Goal: Transaction & Acquisition: Purchase product/service

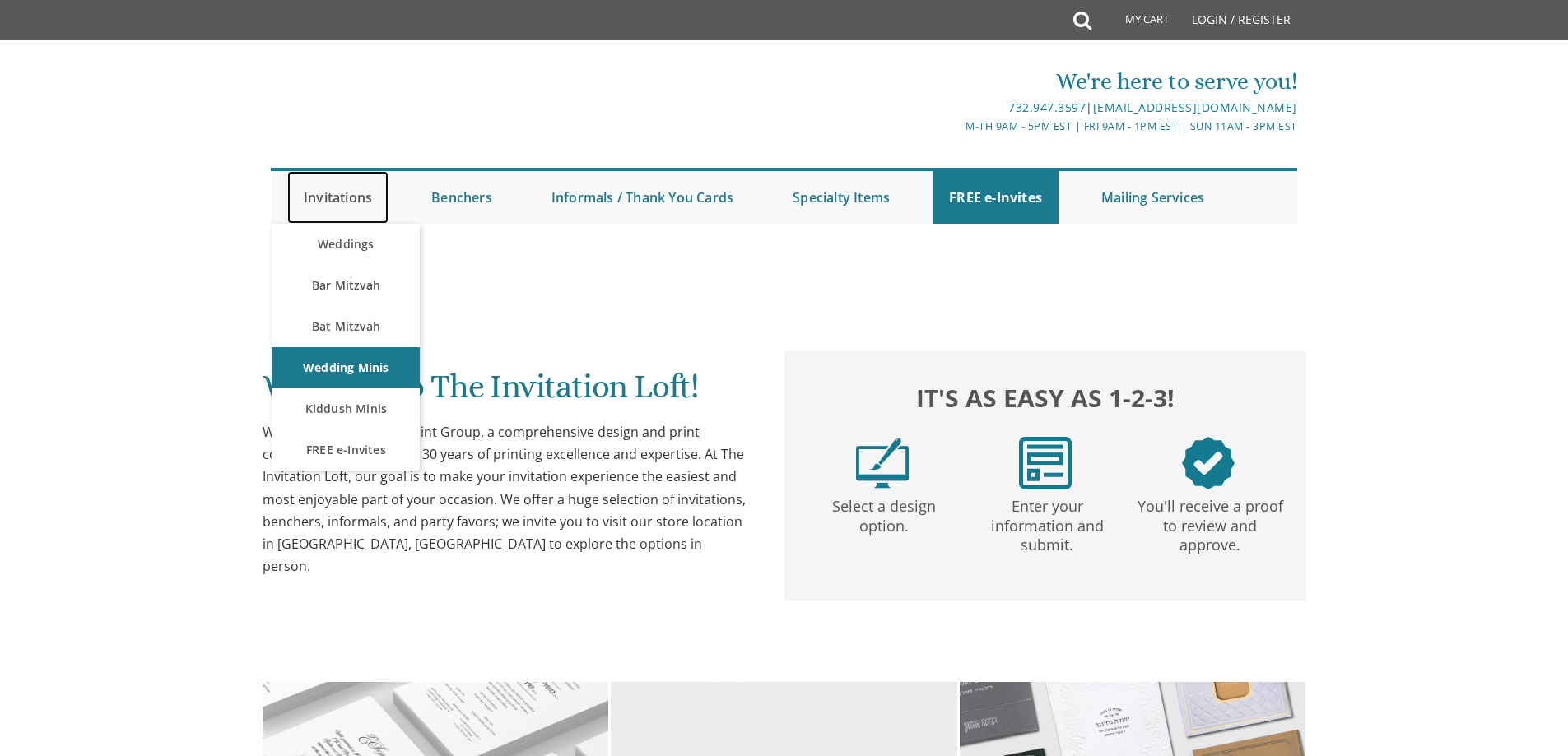
click at [348, 201] on link "Invitations" at bounding box center [338, 198] width 101 height 53
click at [321, 276] on link "Bar Mitzvah" at bounding box center [345, 285] width 149 height 41
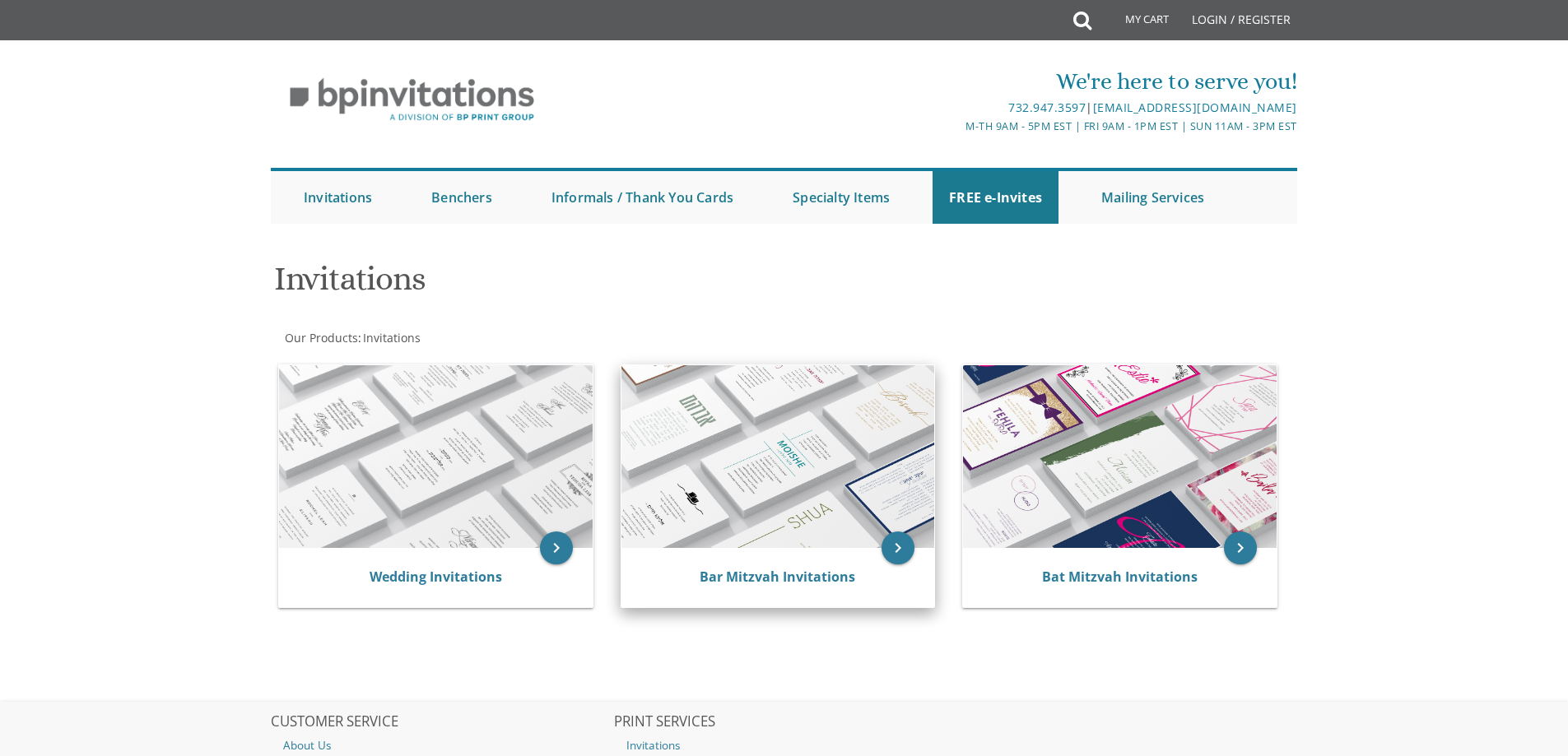
click at [765, 390] on img at bounding box center [778, 457] width 314 height 183
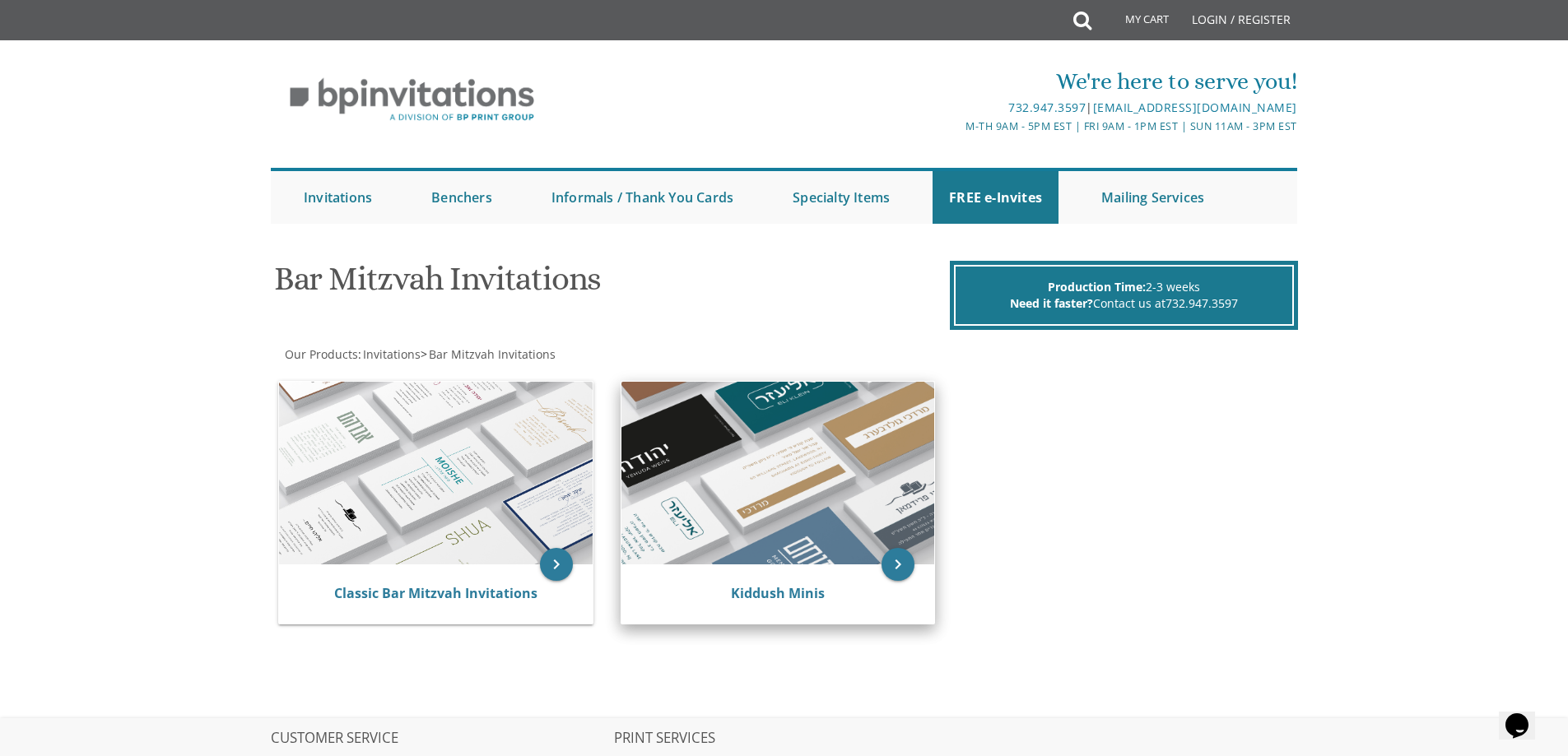
click at [719, 505] on img at bounding box center [778, 473] width 314 height 183
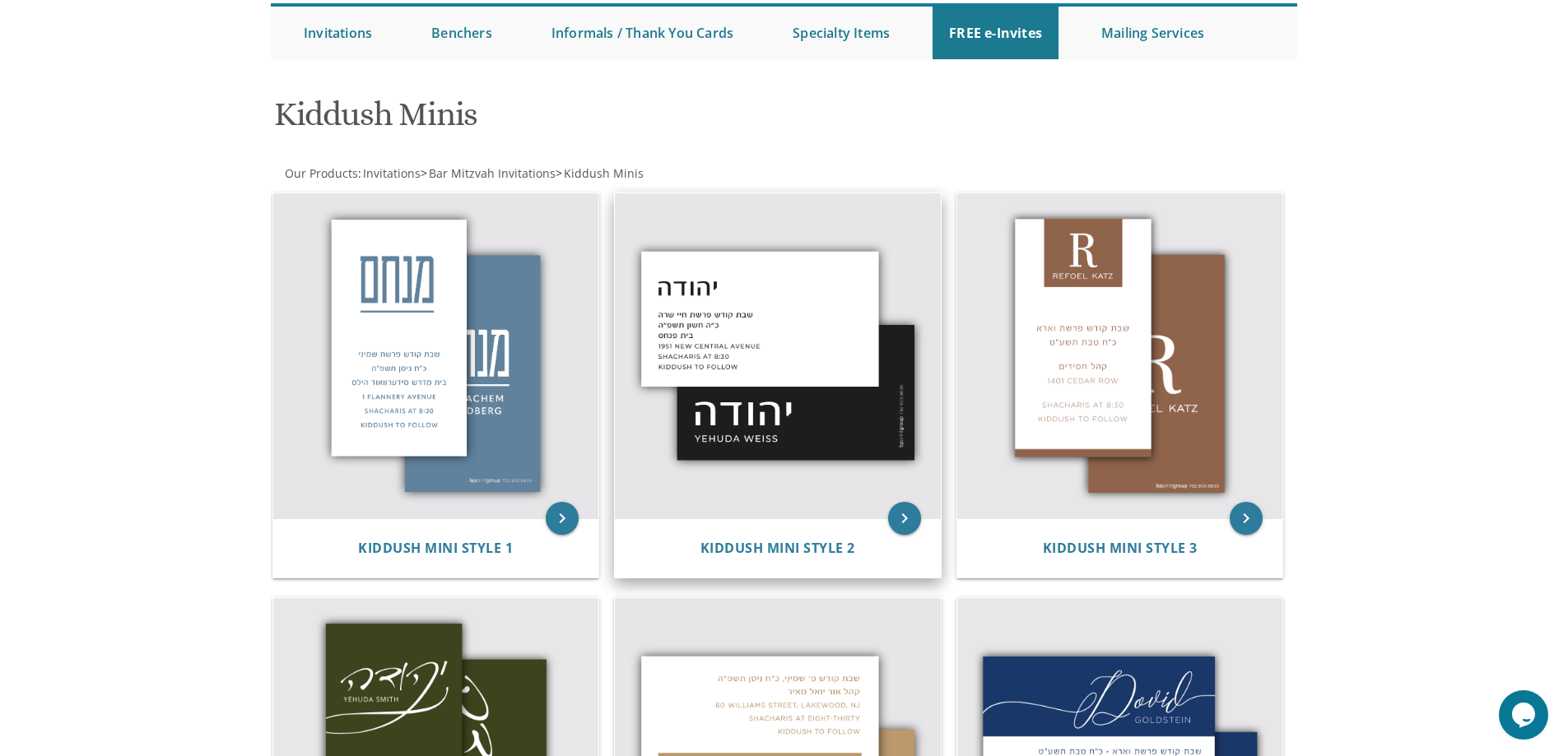
scroll to position [247, 0]
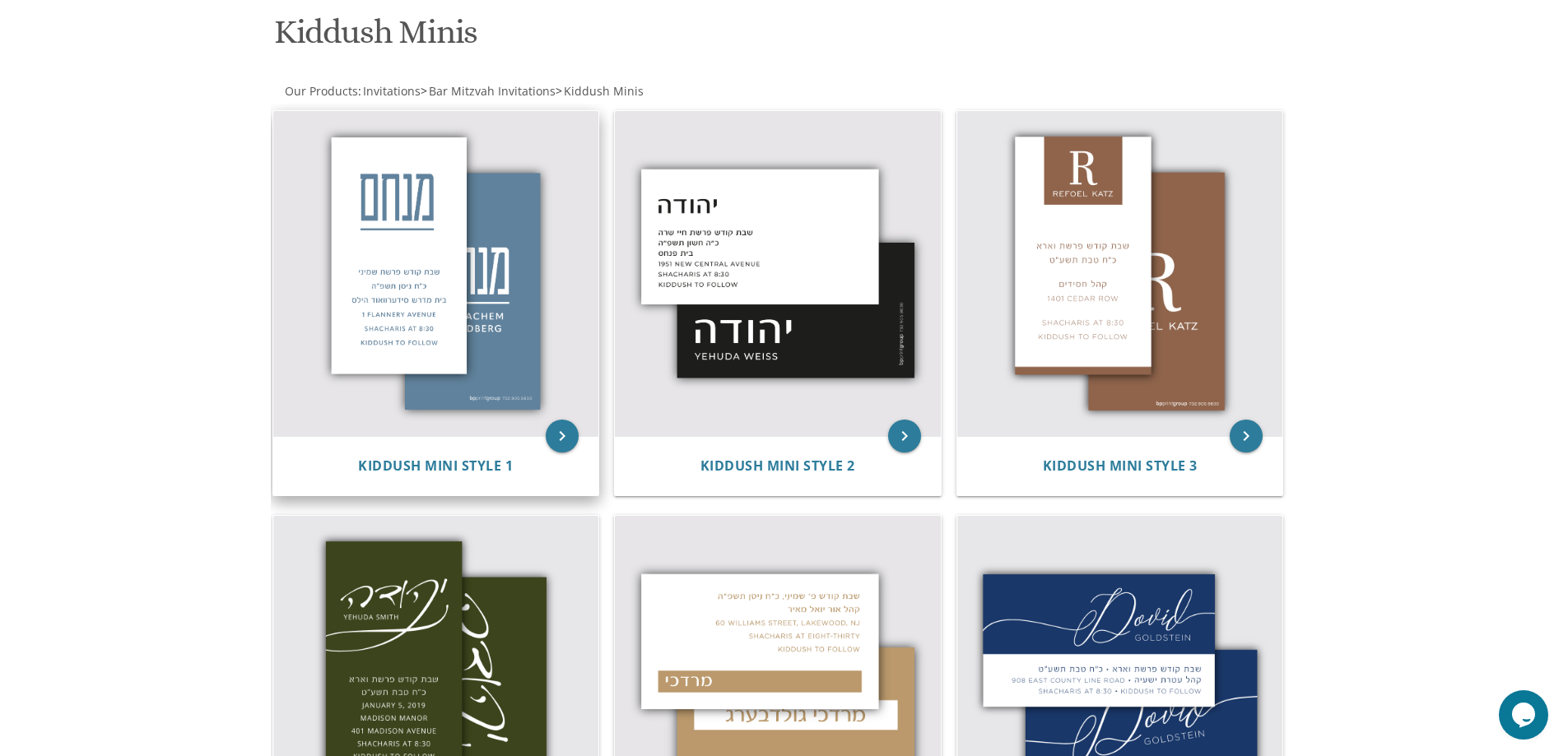
click at [523, 344] on img at bounding box center [436, 274] width 326 height 326
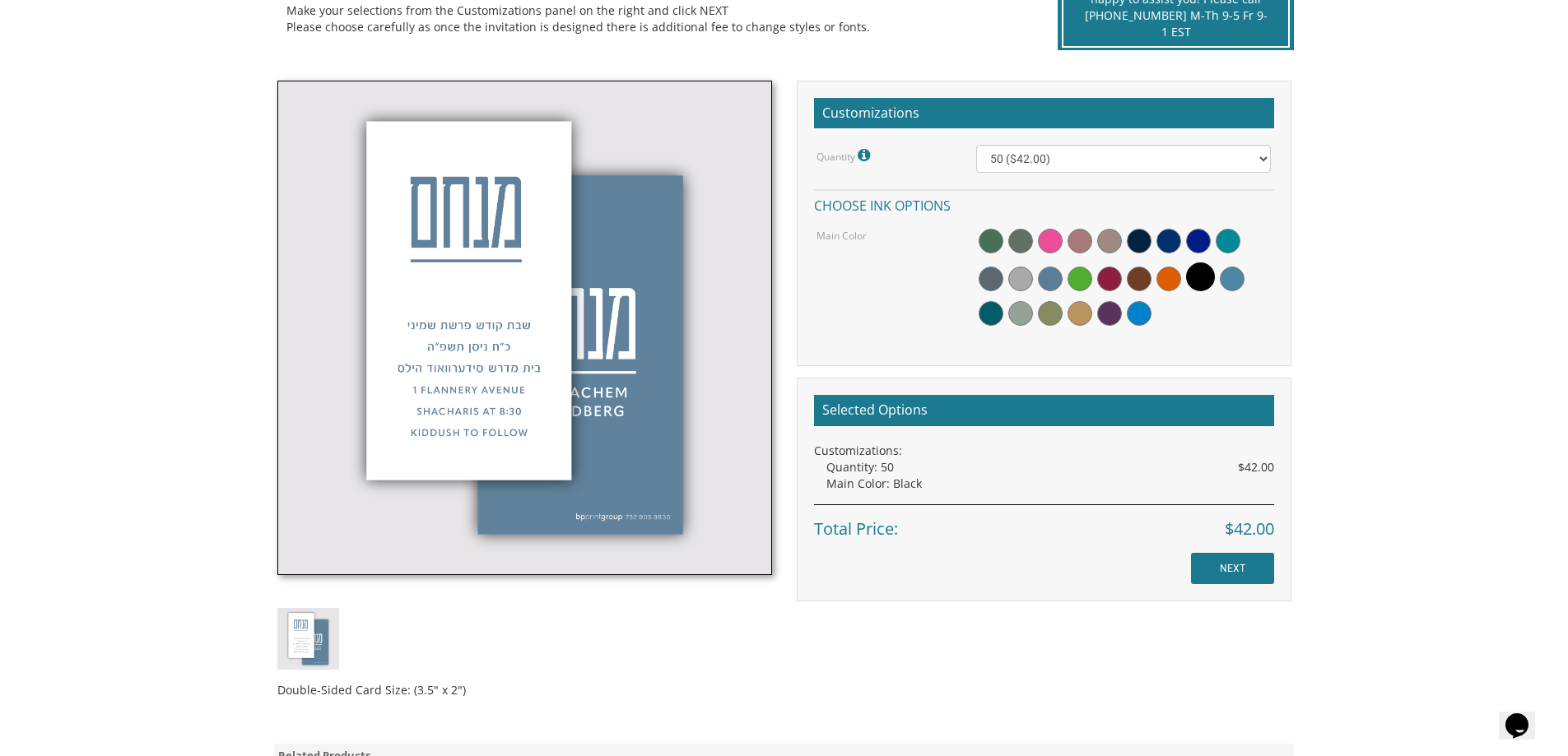
scroll to position [659, 0]
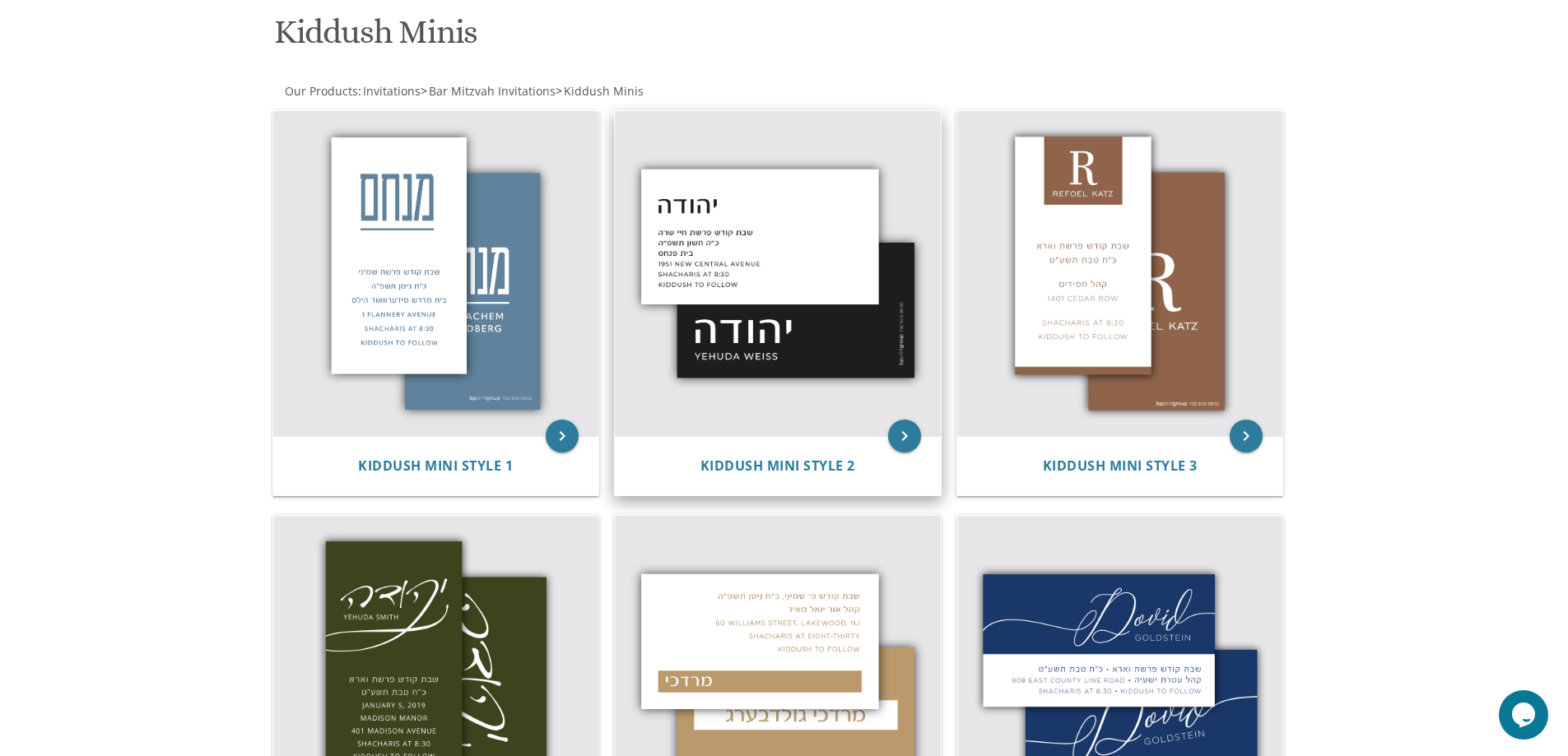
click at [749, 357] on img at bounding box center [778, 274] width 326 height 326
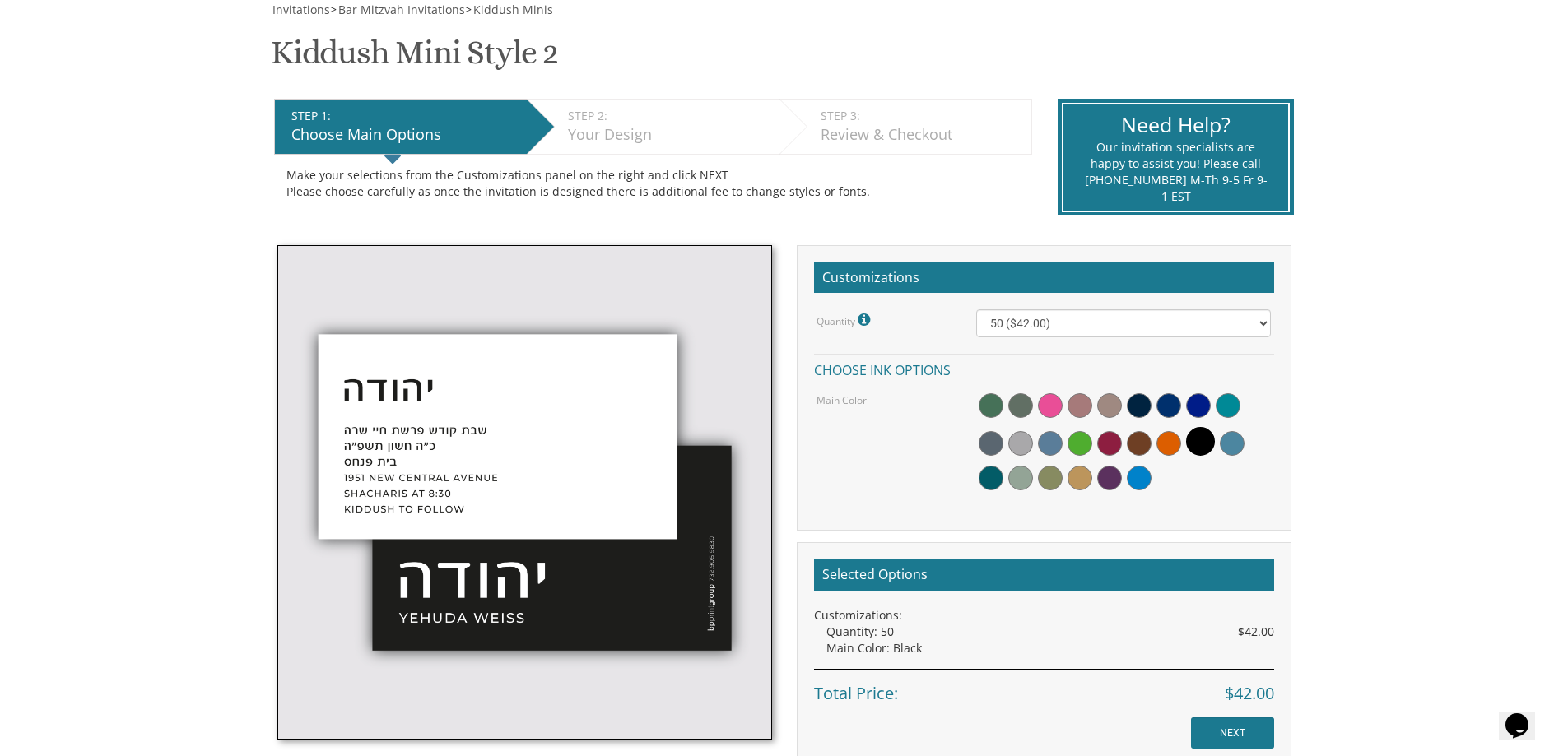
scroll to position [411, 0]
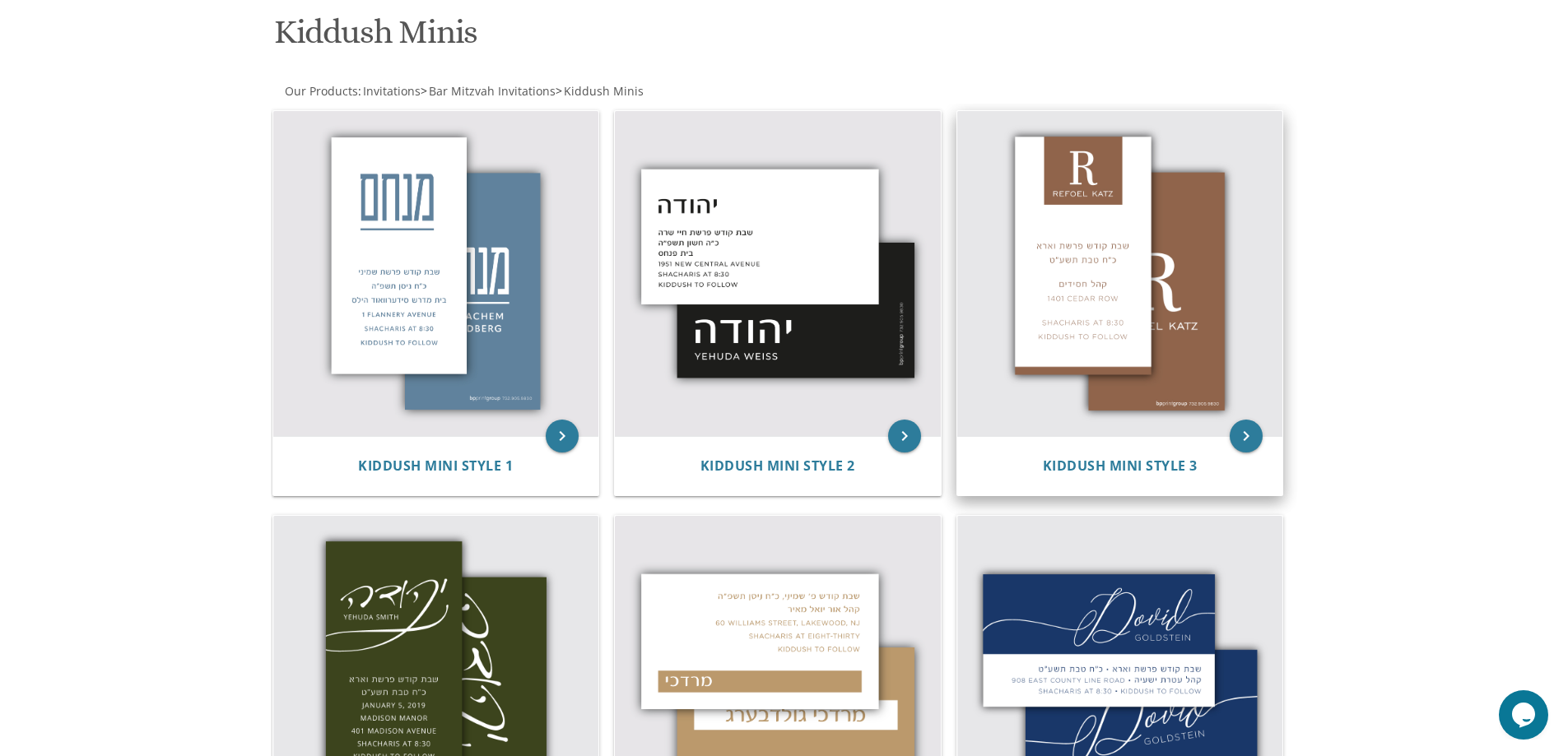
click at [1068, 273] on img at bounding box center [1119, 274] width 326 height 326
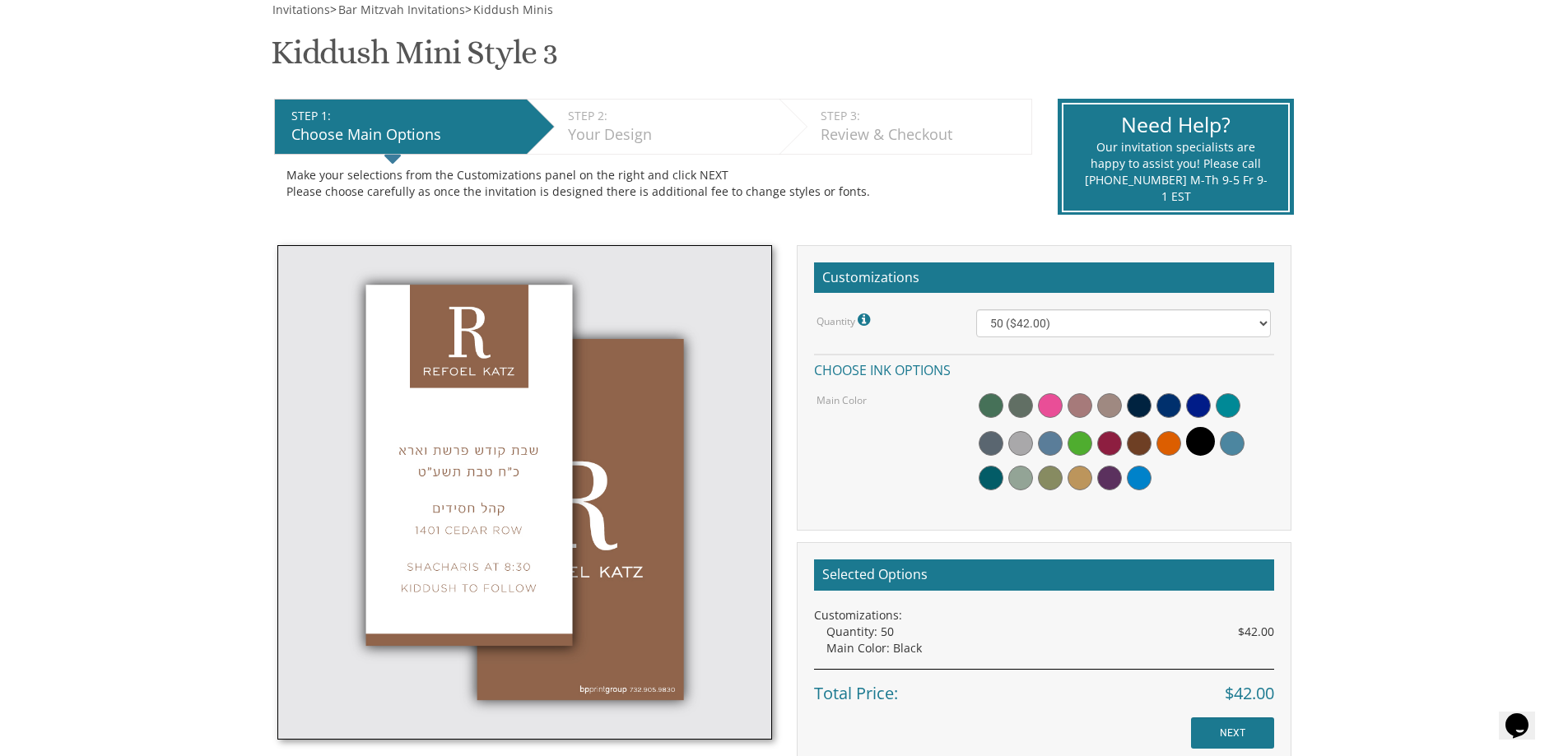
scroll to position [329, 0]
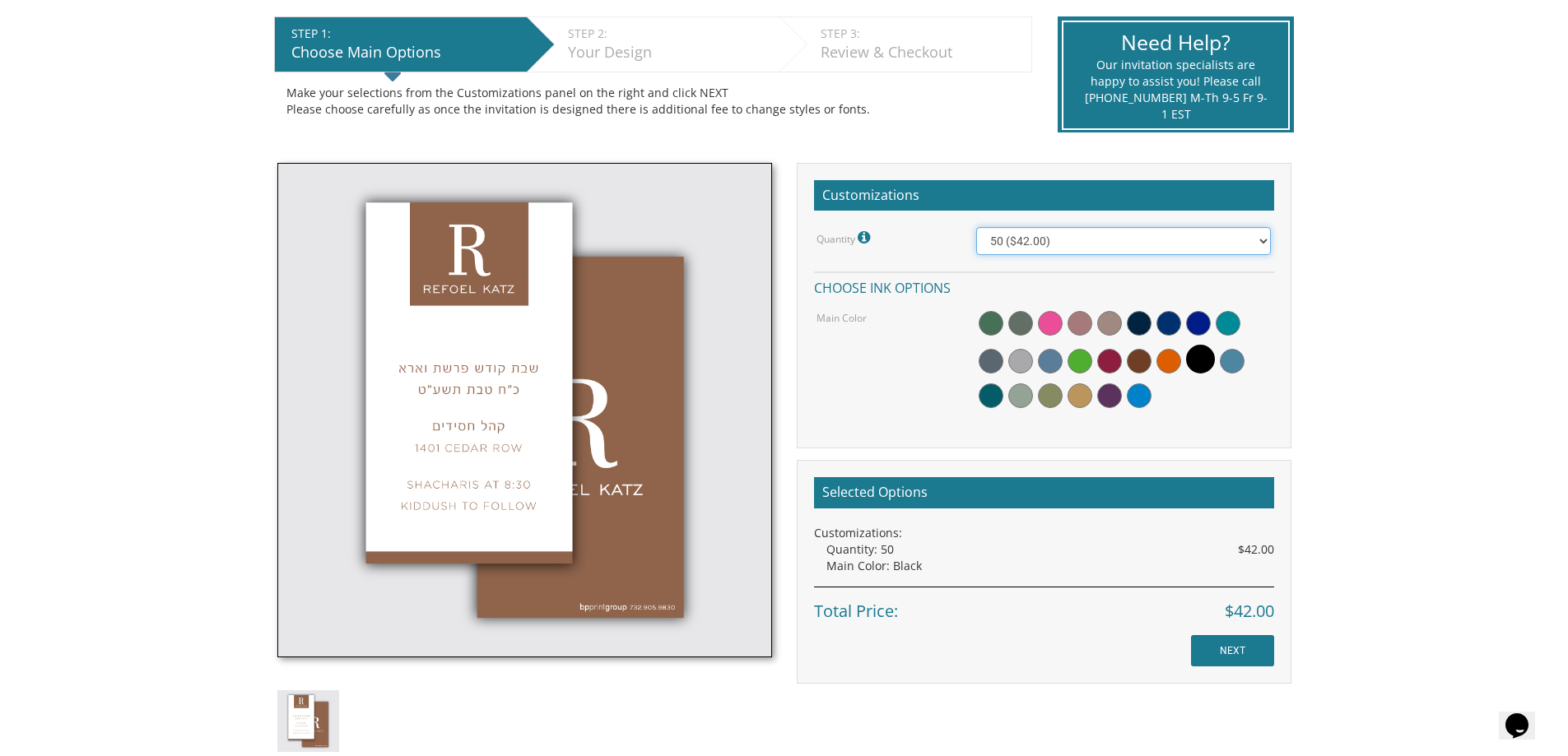
click at [1100, 245] on select "50 ($42.00) 100 ($48.00) 150 ($54.00) 200 ($60.00) 250 ($66.00) 300 ($72.00)" at bounding box center [1123, 241] width 294 height 28
select select "100"
click at [976, 227] on select "50 ($42.00) 100 ($48.00) 150 ($54.00) 200 ($60.00) 250 ($66.00) 300 ($72.00)" at bounding box center [1123, 241] width 294 height 28
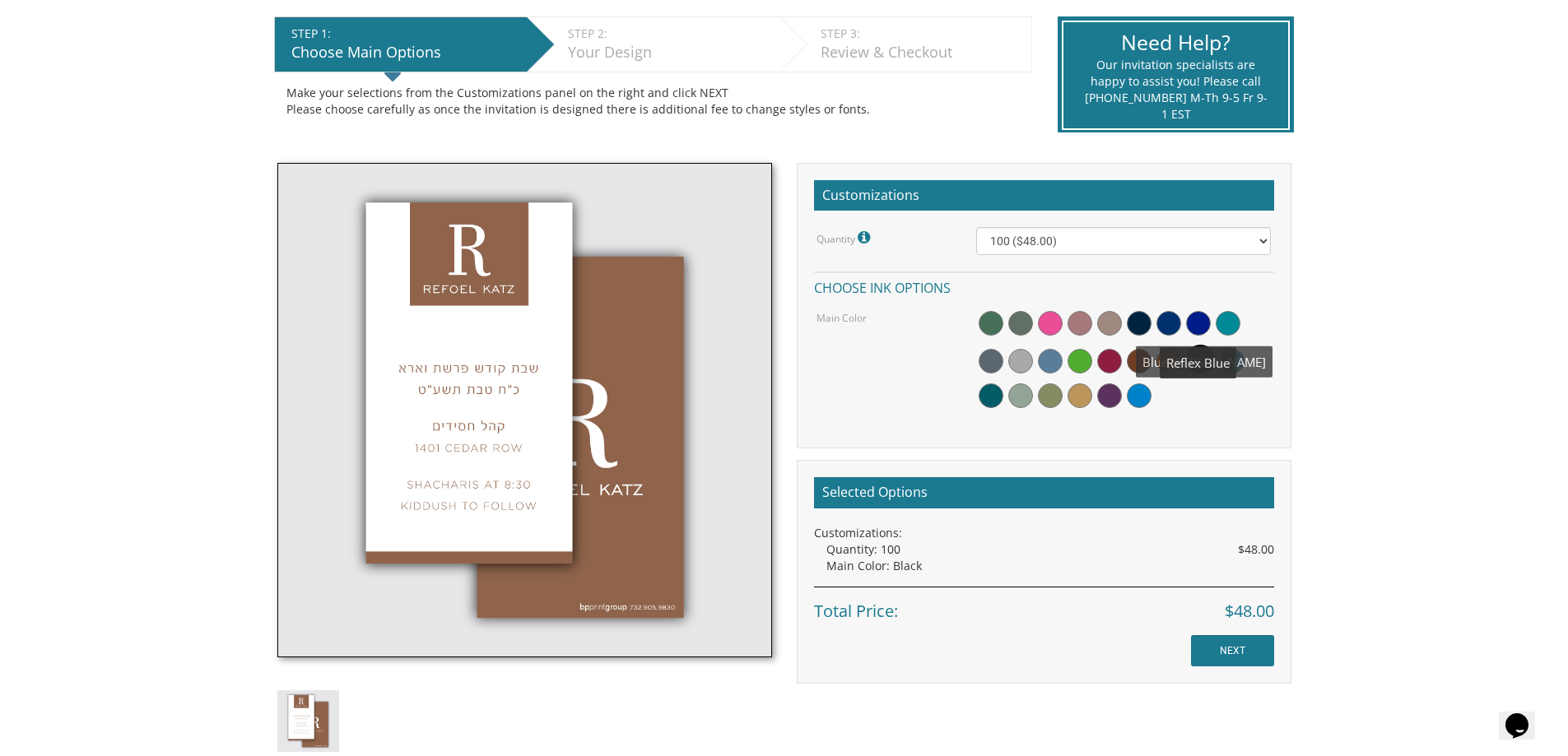
click at [1203, 324] on span at bounding box center [1198, 323] width 25 height 25
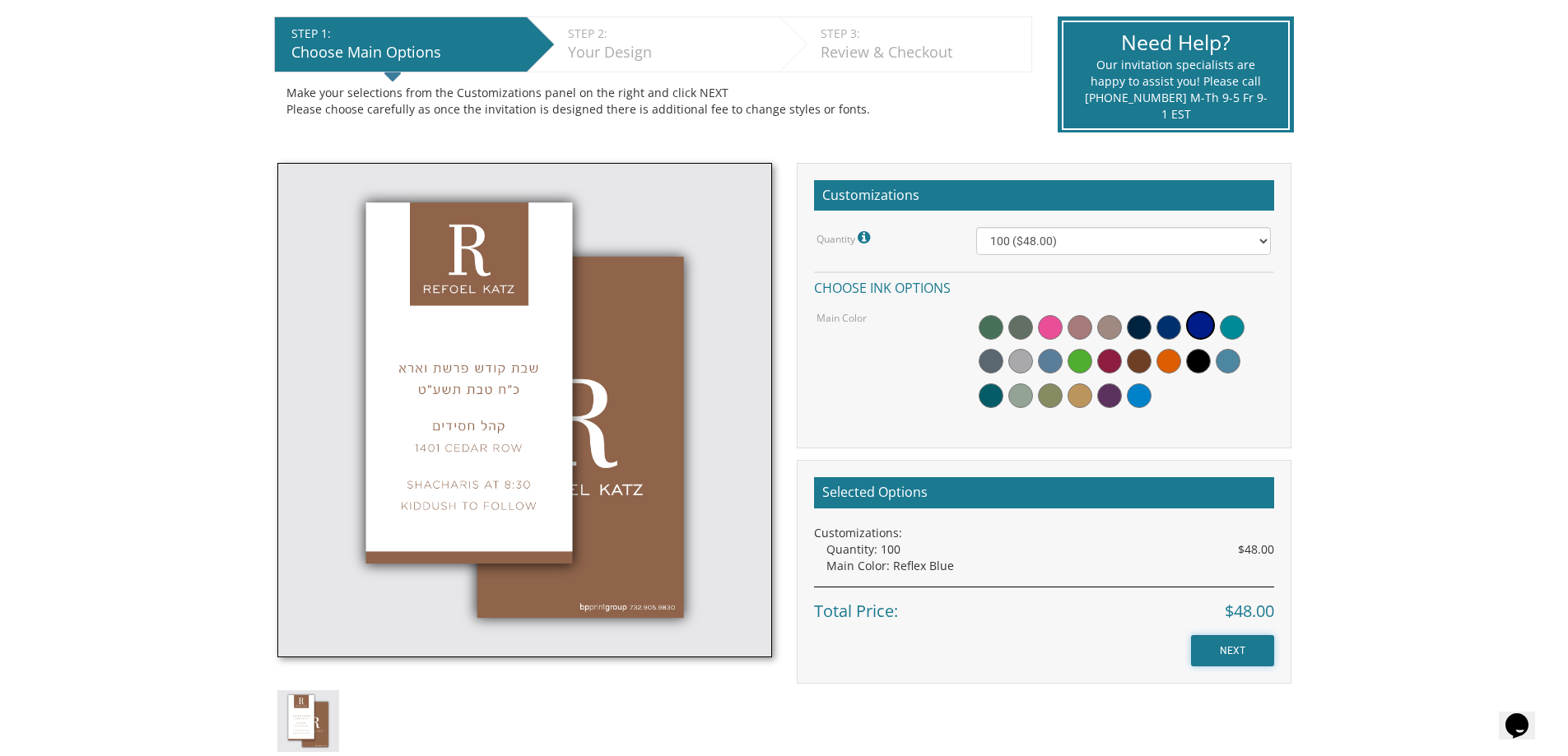
click at [1223, 649] on input "NEXT" at bounding box center [1232, 652] width 83 height 32
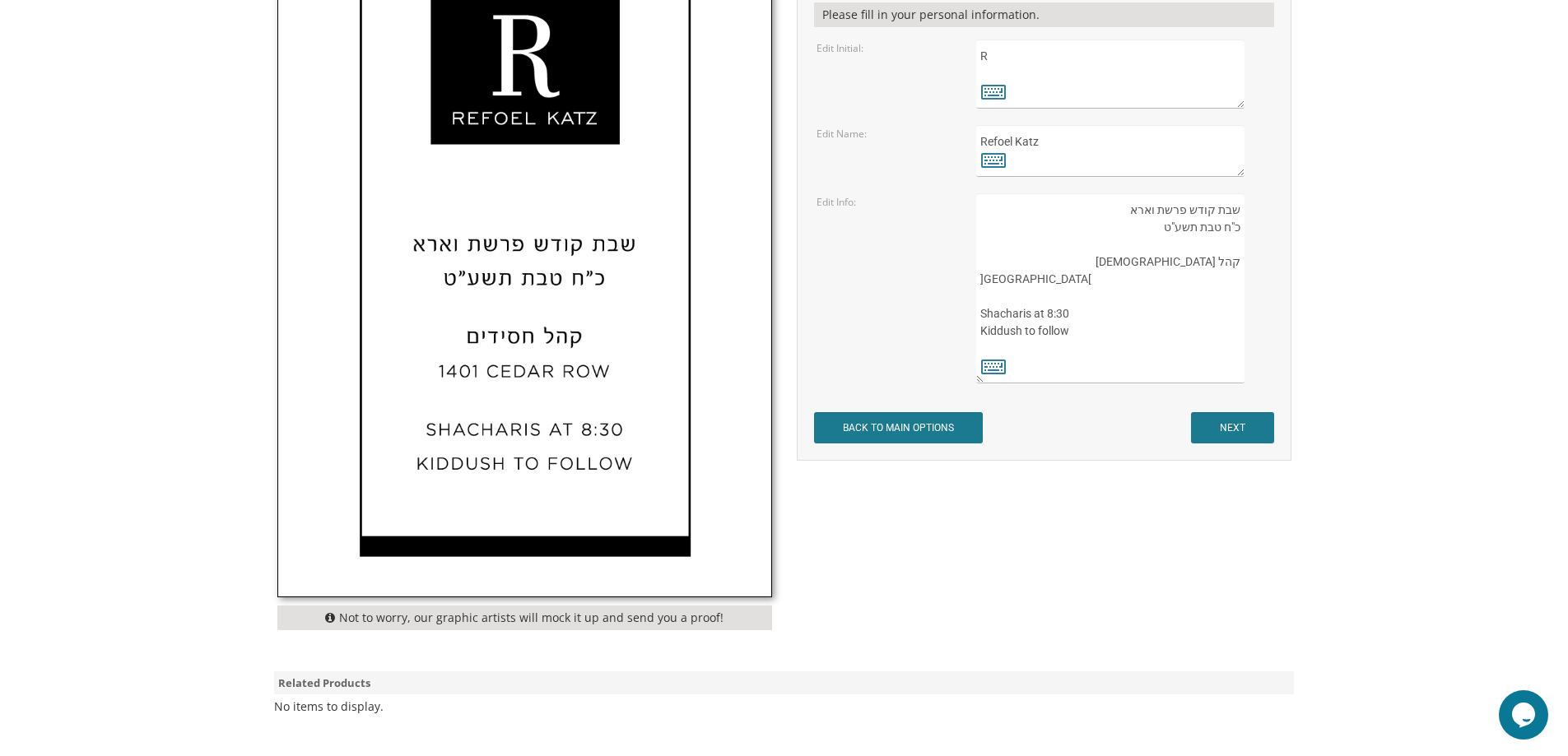
scroll to position [659, 0]
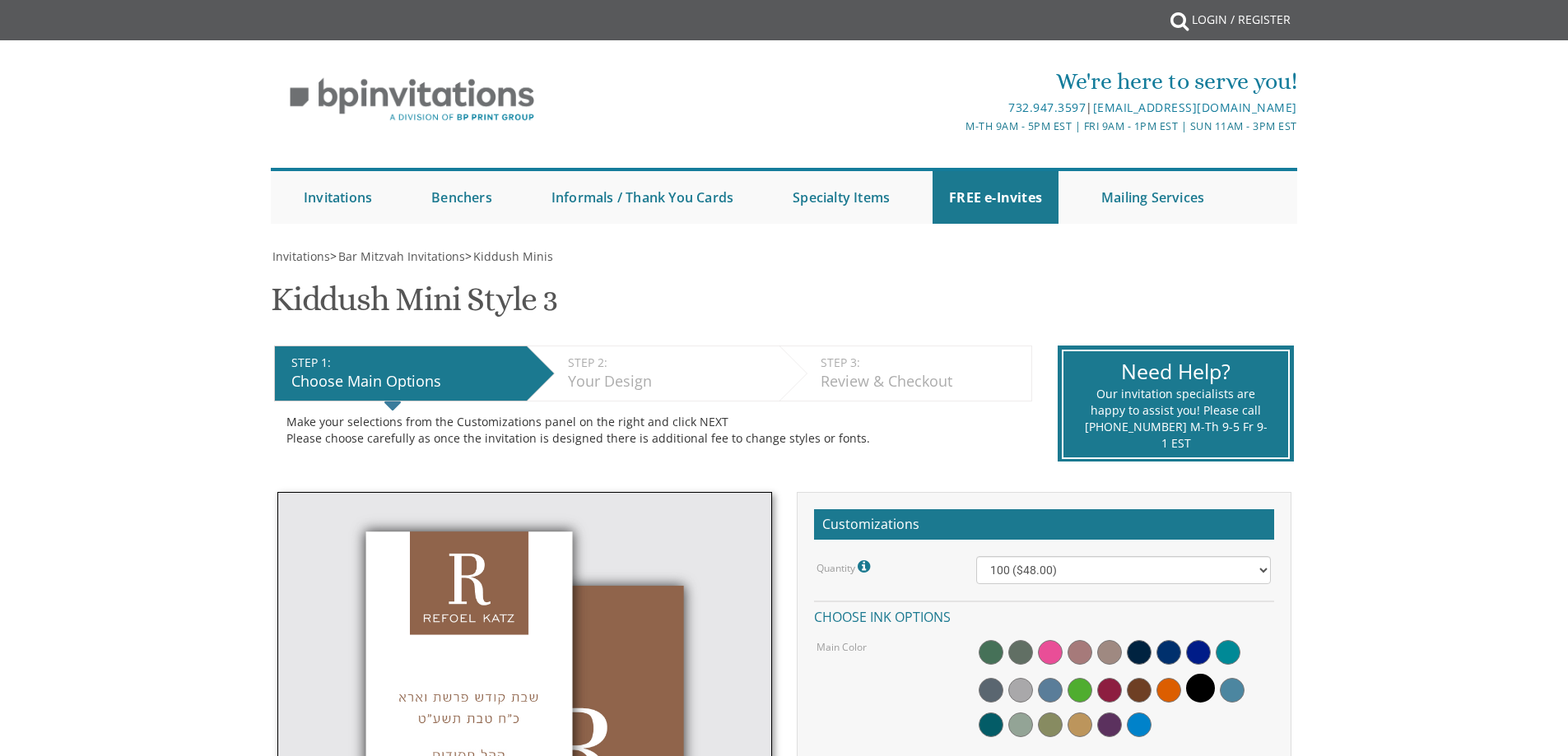
select select "100"
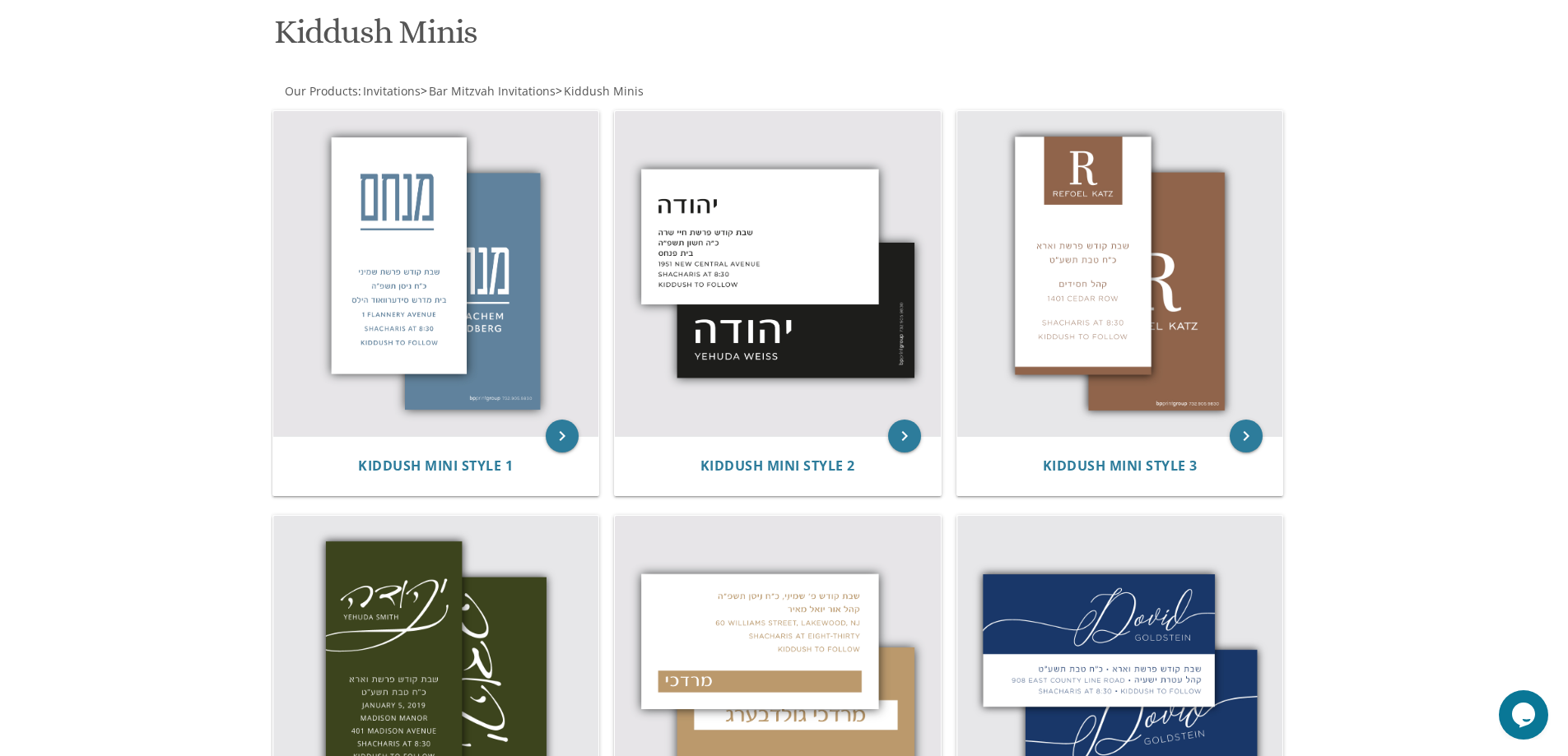
scroll to position [411, 0]
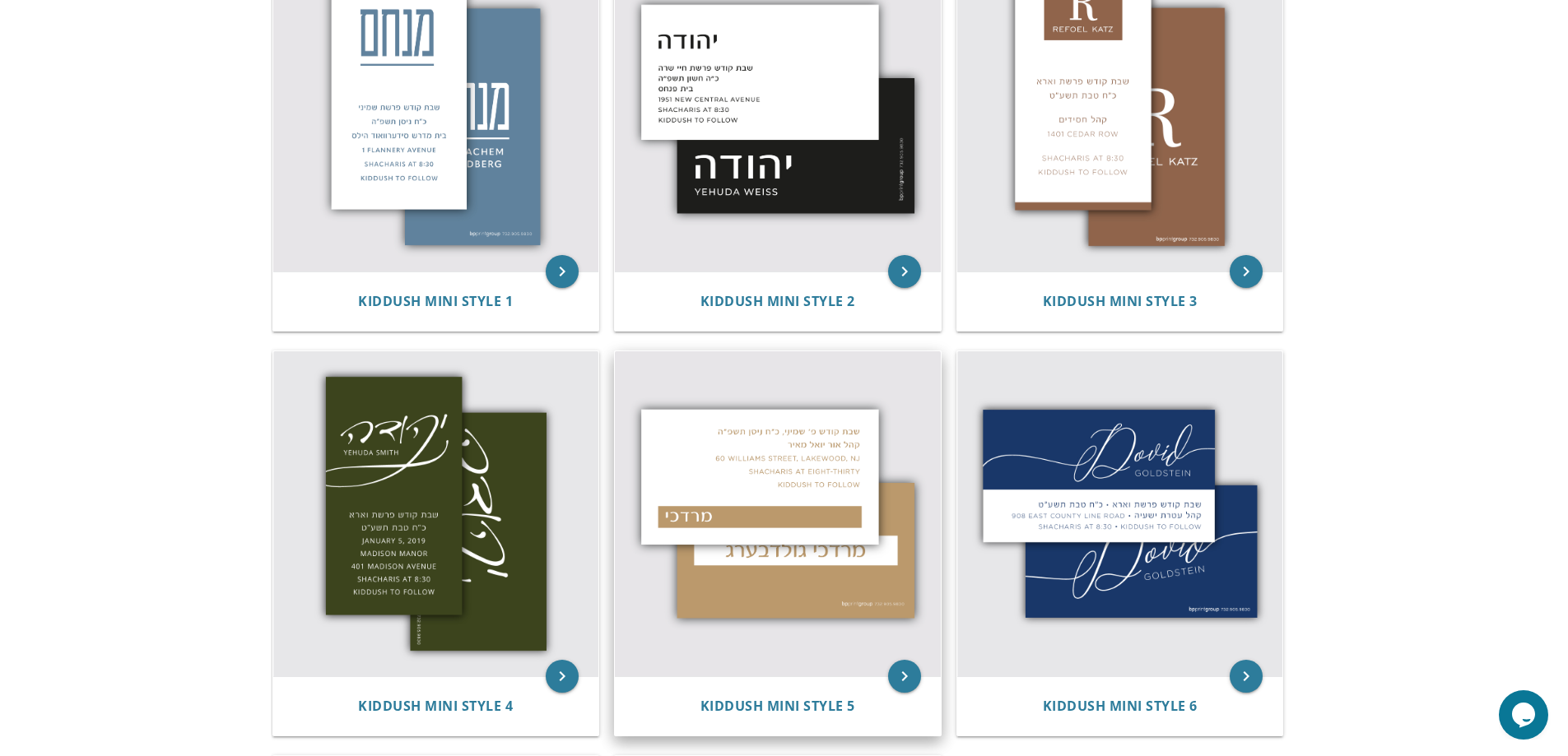
click at [719, 502] on img at bounding box center [778, 514] width 326 height 326
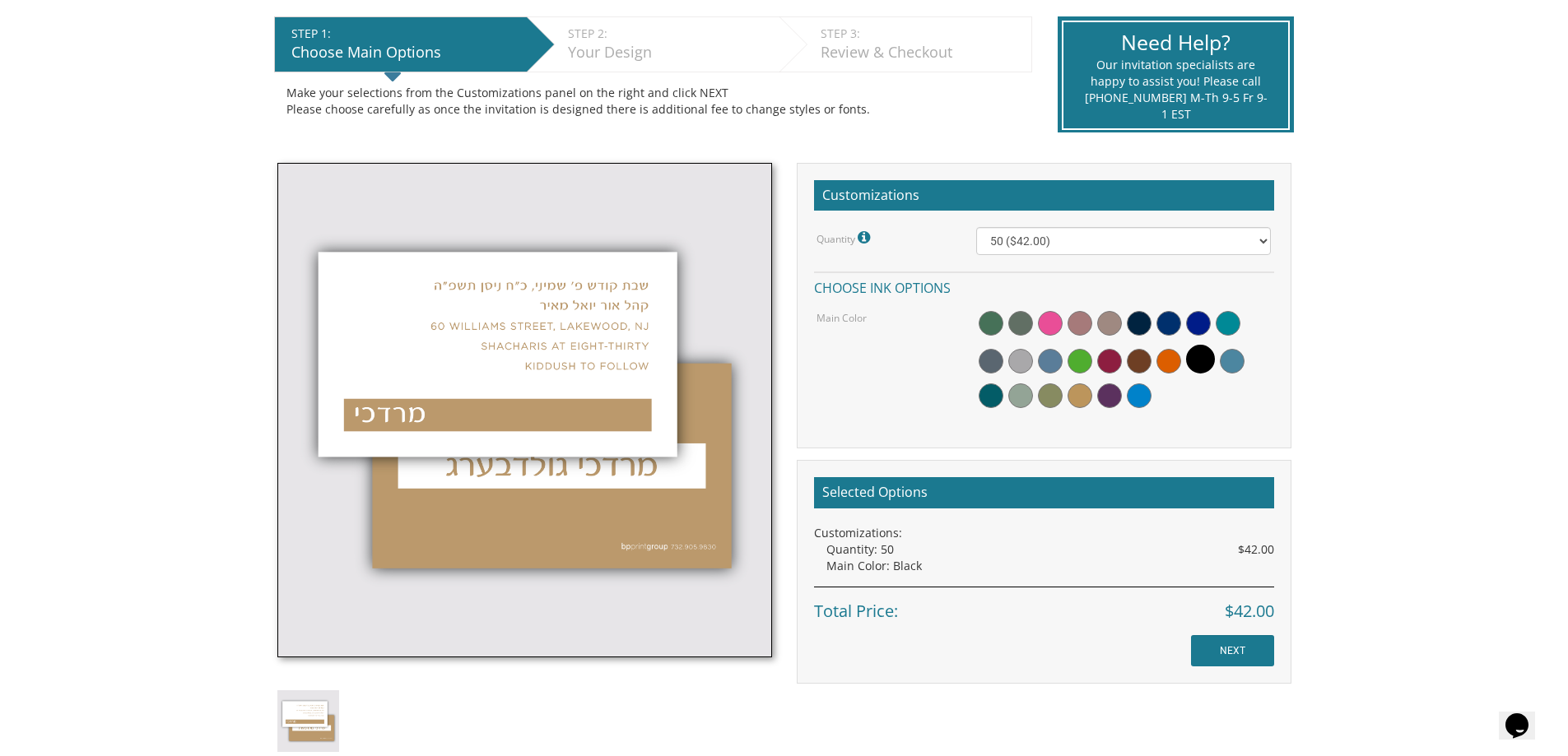
scroll to position [494, 0]
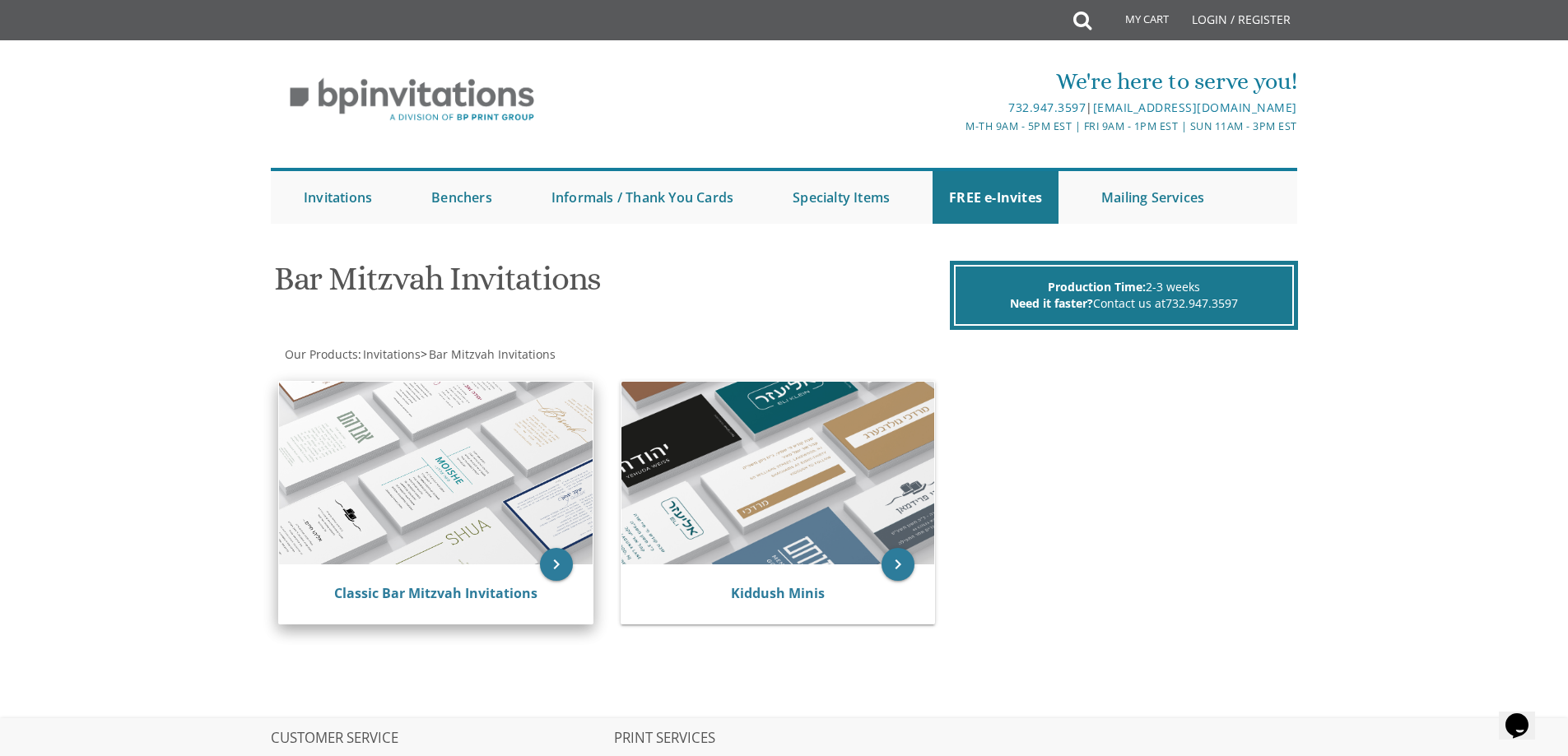
click at [344, 508] on img at bounding box center [435, 473] width 314 height 183
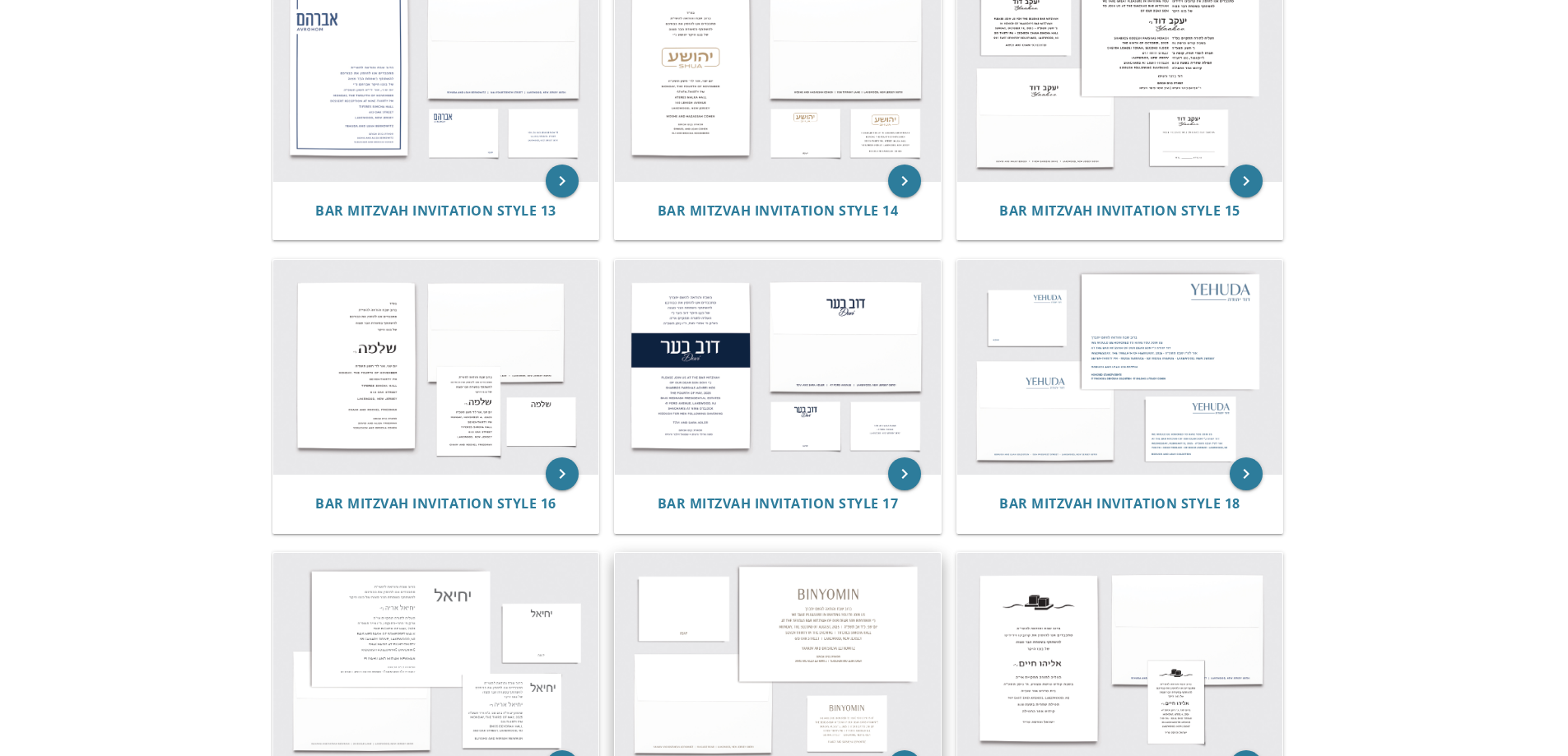
scroll to position [1729, 0]
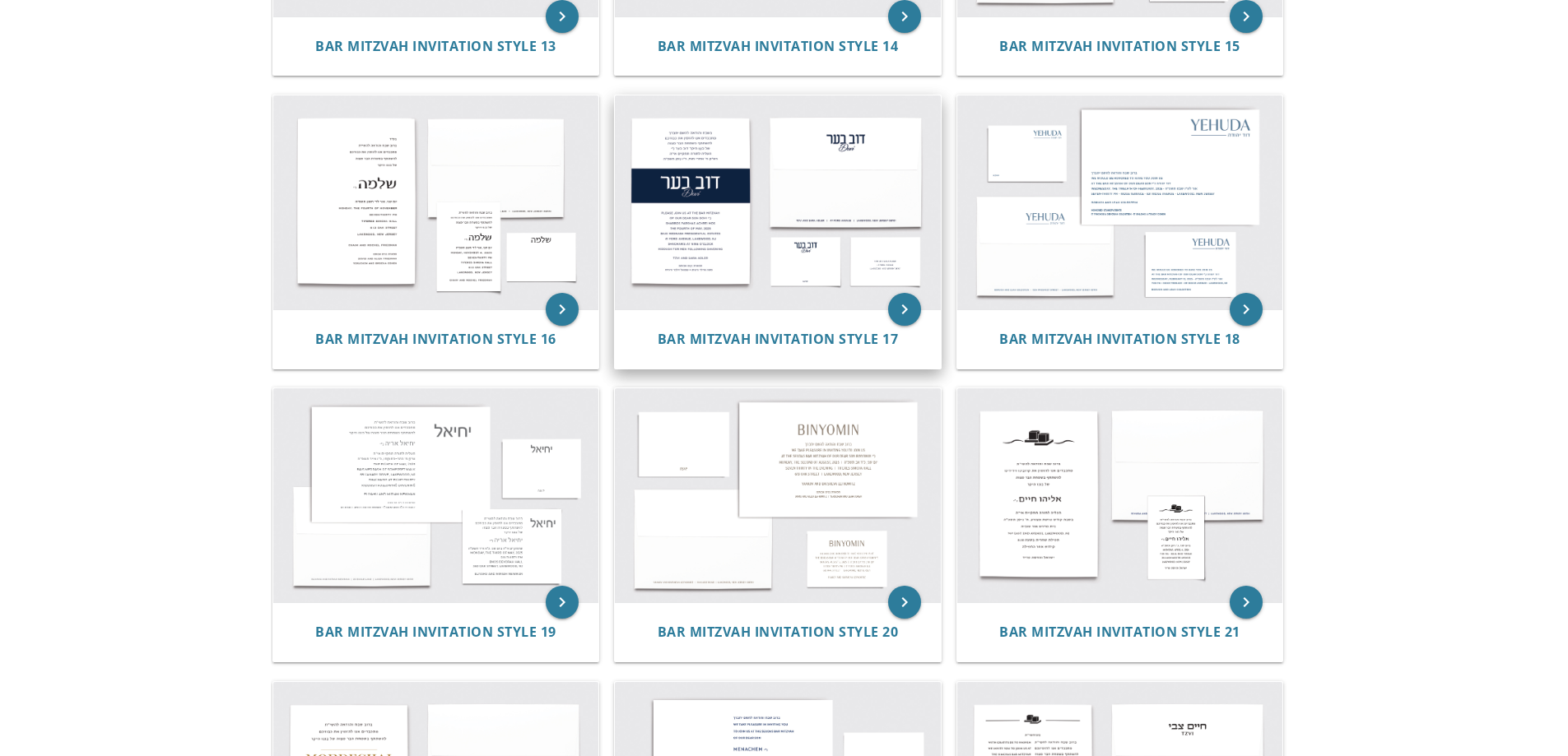
click at [676, 238] on img at bounding box center [778, 202] width 326 height 214
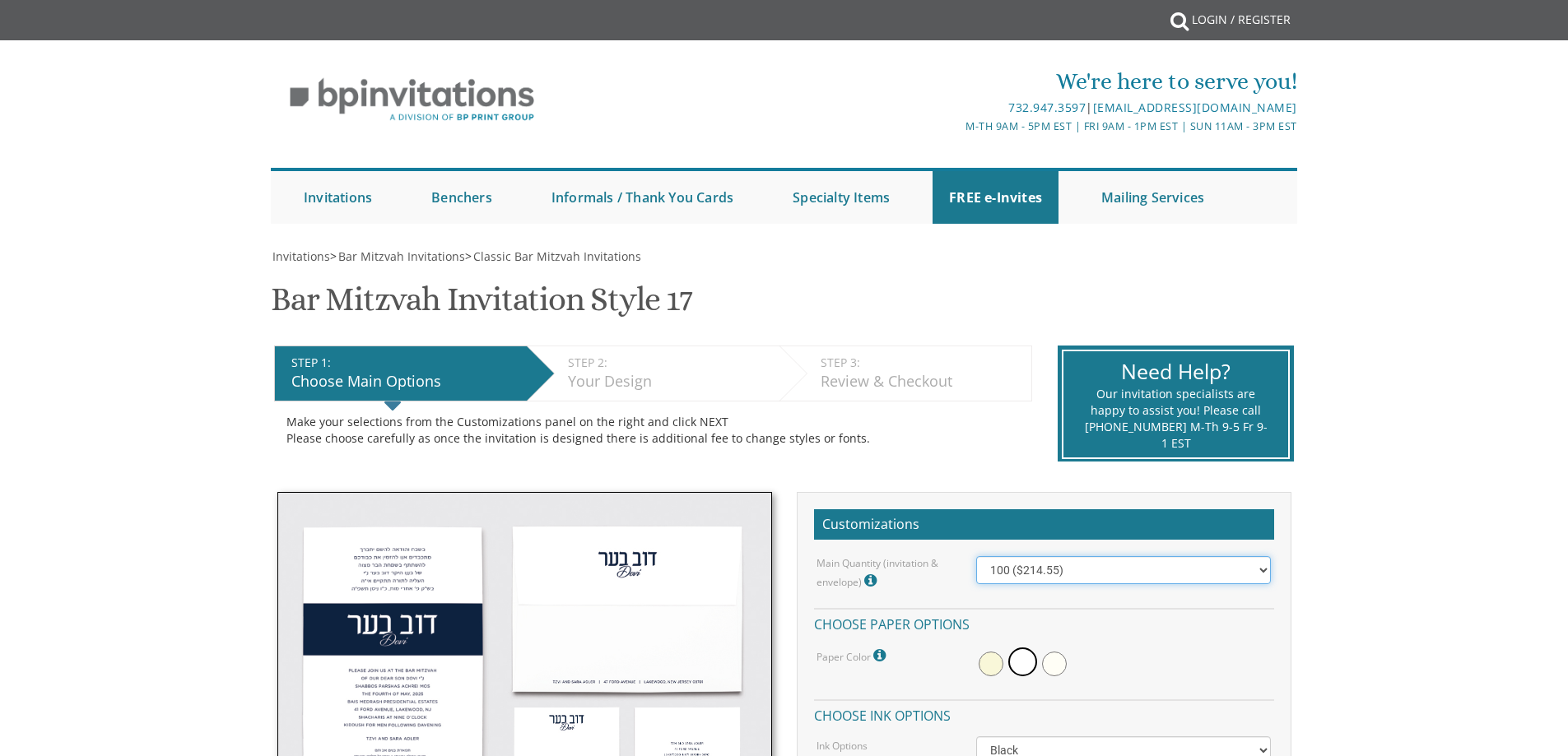
click at [1083, 578] on select "100 ($214.55) 200 ($254.60) 300 ($294.25) 400 ($333.55) 500 ($373.90) 600 ($413…" at bounding box center [1123, 570] width 294 height 28
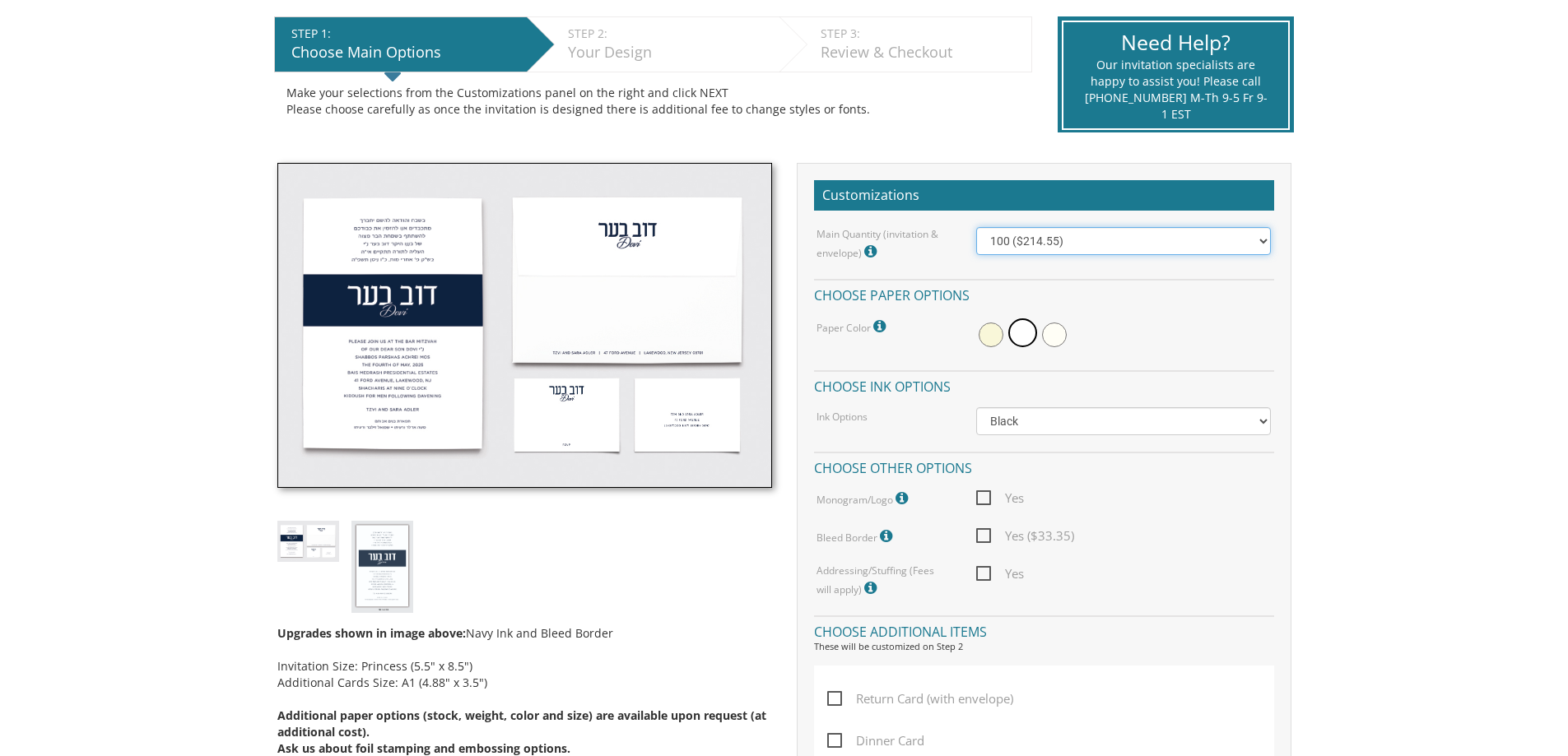
scroll to position [411, 0]
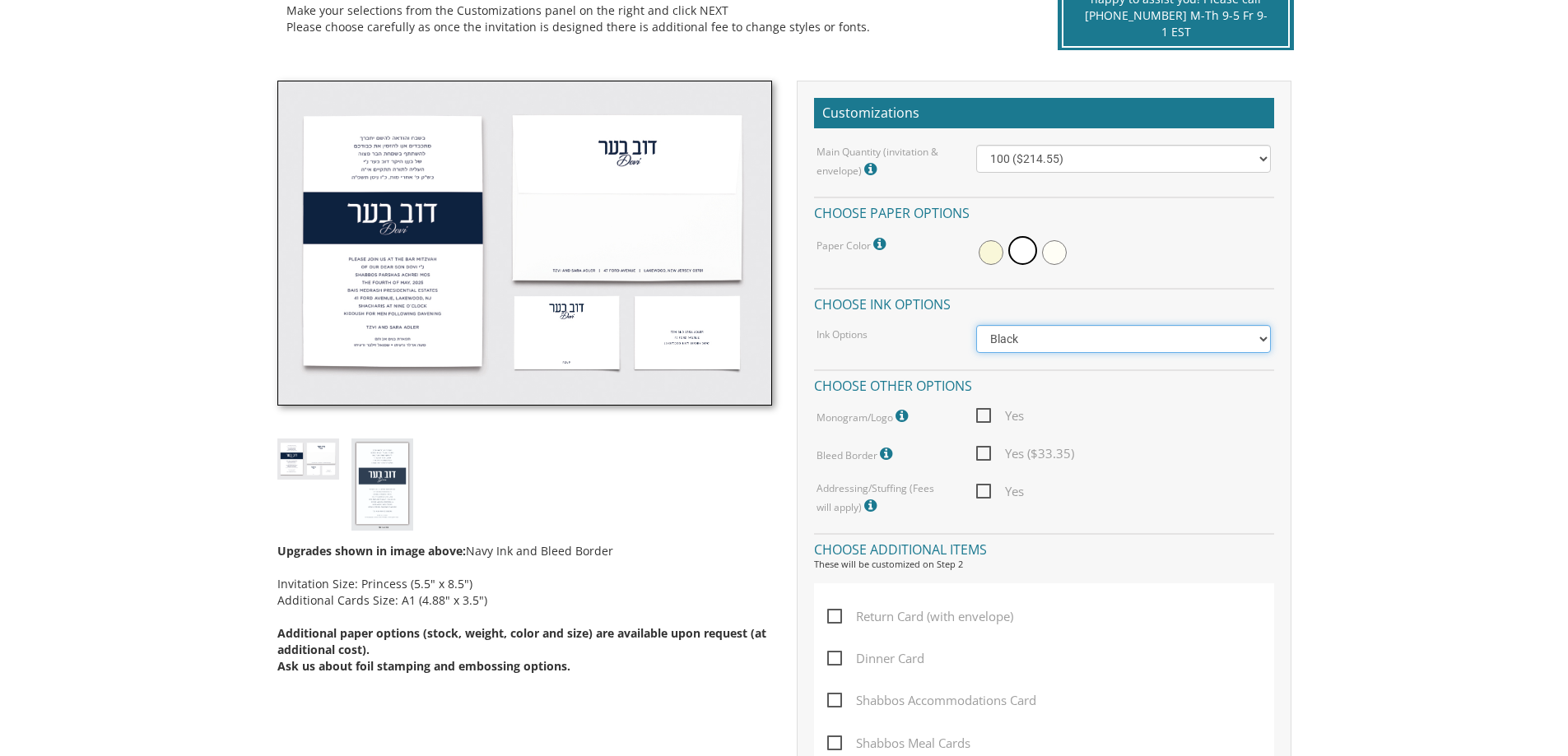
click at [1002, 345] on select "Black Colored Ink ($65.00) Black + One Color ($100.00) Two Colors ($137.95)" at bounding box center [1123, 339] width 294 height 28
